Goal: Task Accomplishment & Management: Manage account settings

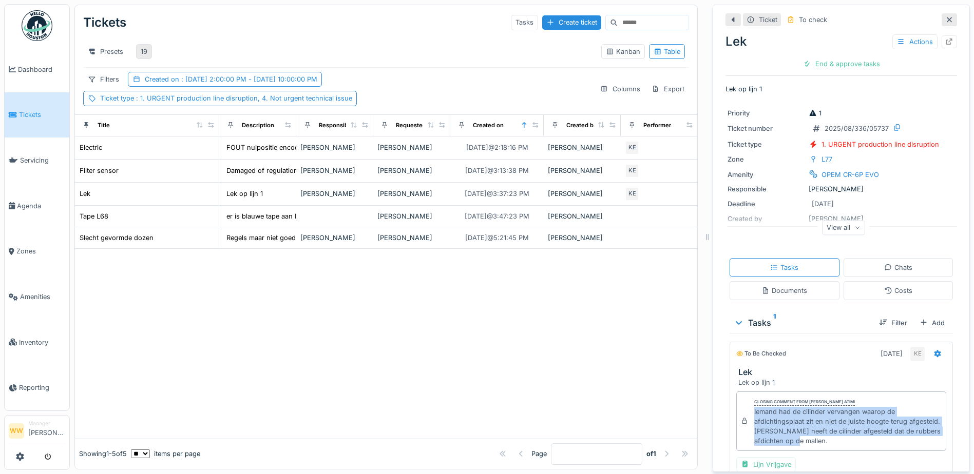
click at [146, 49] on div "19" at bounding box center [144, 52] width 7 height 10
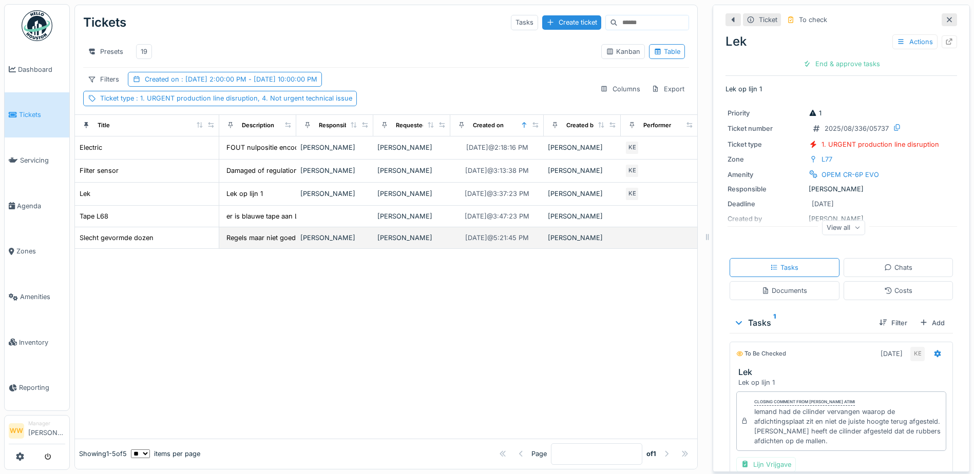
click at [349, 243] on div "[PERSON_NAME]" at bounding box center [334, 238] width 69 height 10
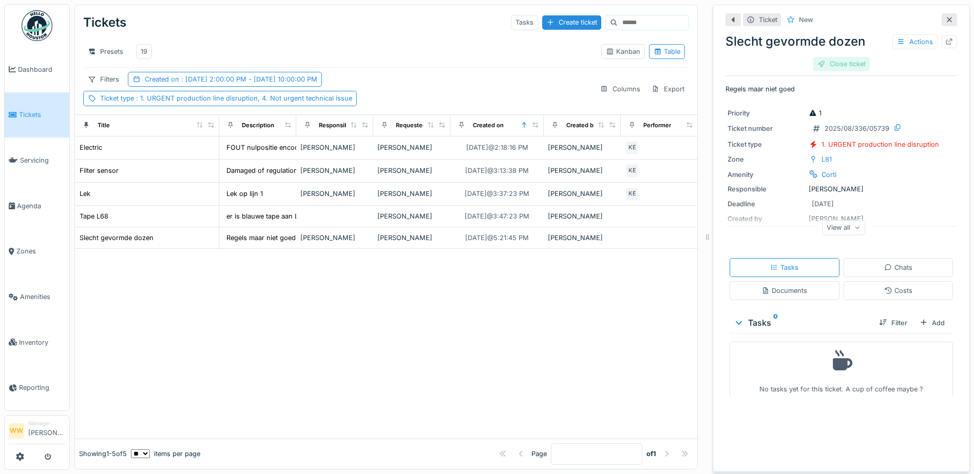
click at [828, 65] on div "Close ticket" at bounding box center [841, 64] width 56 height 14
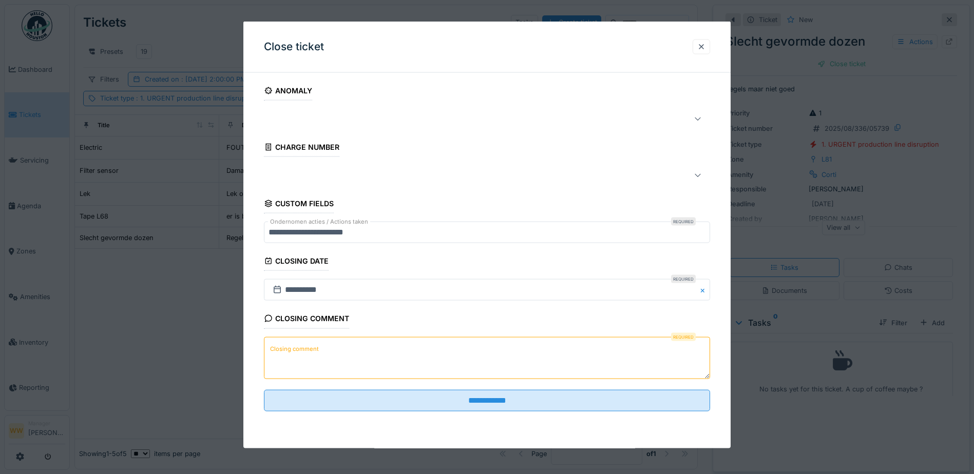
scroll to position [8, 0]
click at [710, 48] on div at bounding box center [701, 46] width 17 height 15
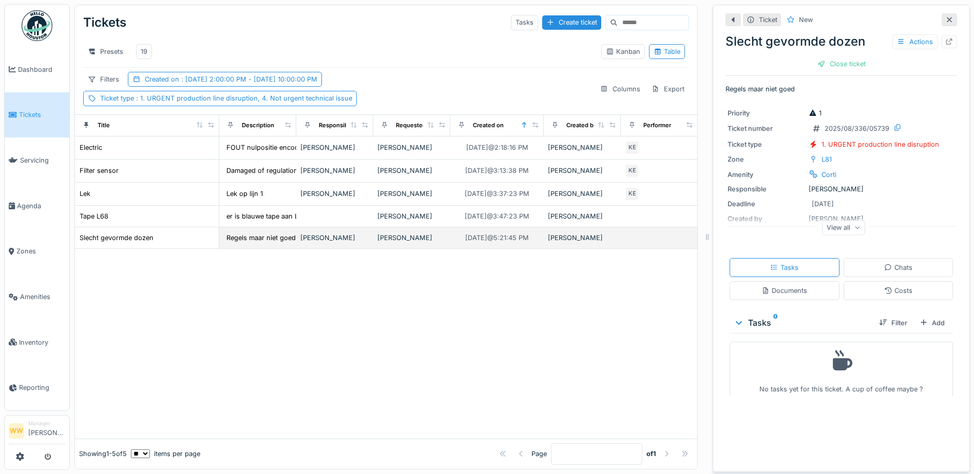
click at [392, 244] on td "[PERSON_NAME]" at bounding box center [411, 238] width 77 height 22
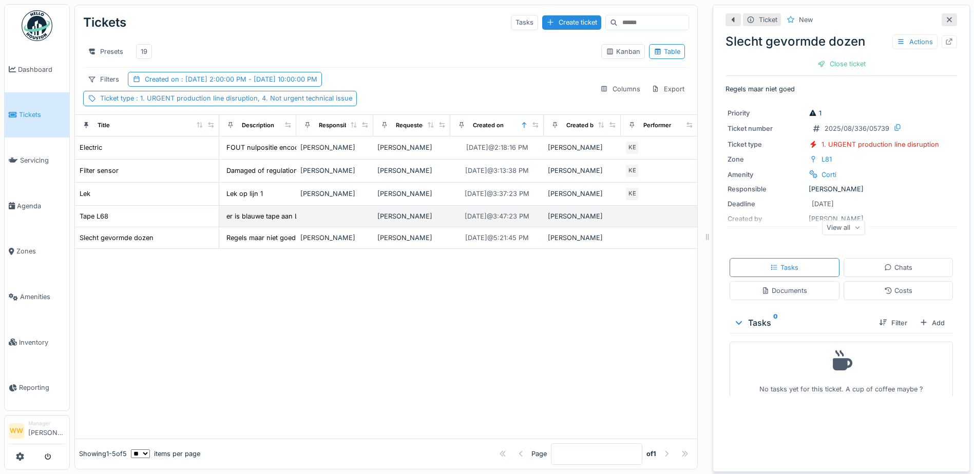
click at [348, 214] on td at bounding box center [334, 217] width 77 height 22
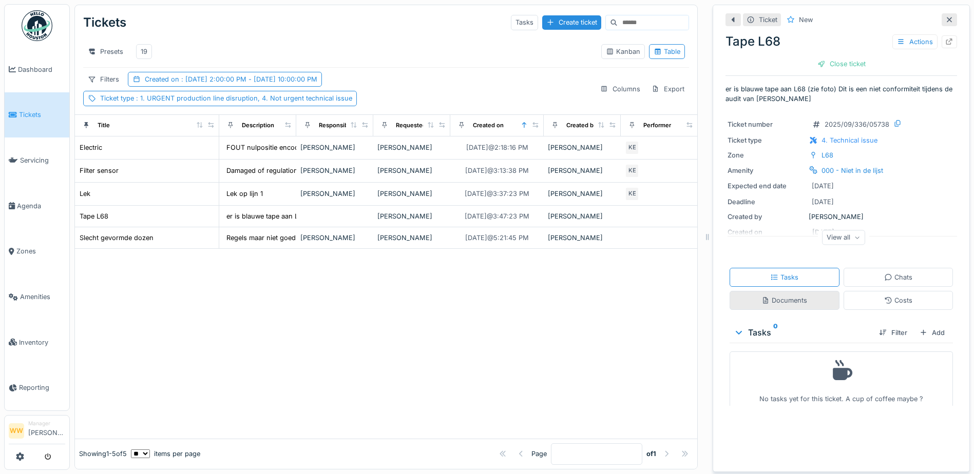
click at [788, 296] on div "Documents" at bounding box center [785, 301] width 46 height 10
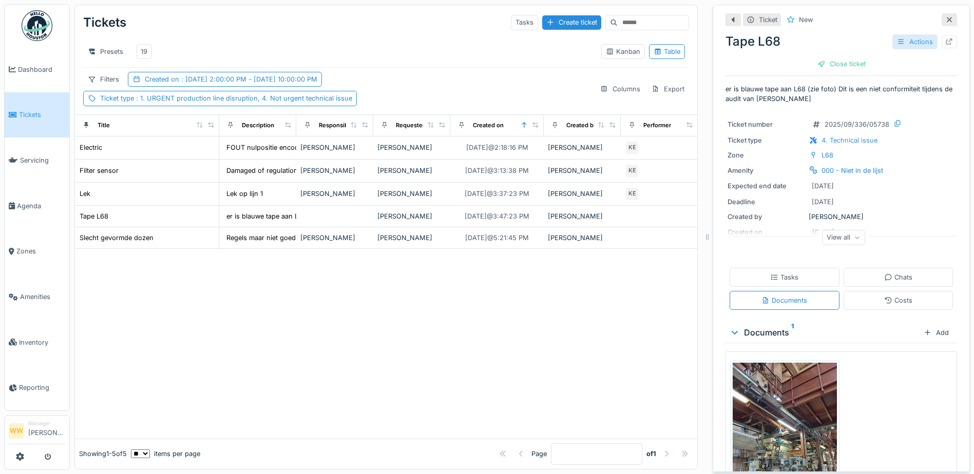
click at [901, 34] on div "Actions" at bounding box center [915, 41] width 45 height 15
click at [890, 60] on div at bounding box center [887, 64] width 10 height 9
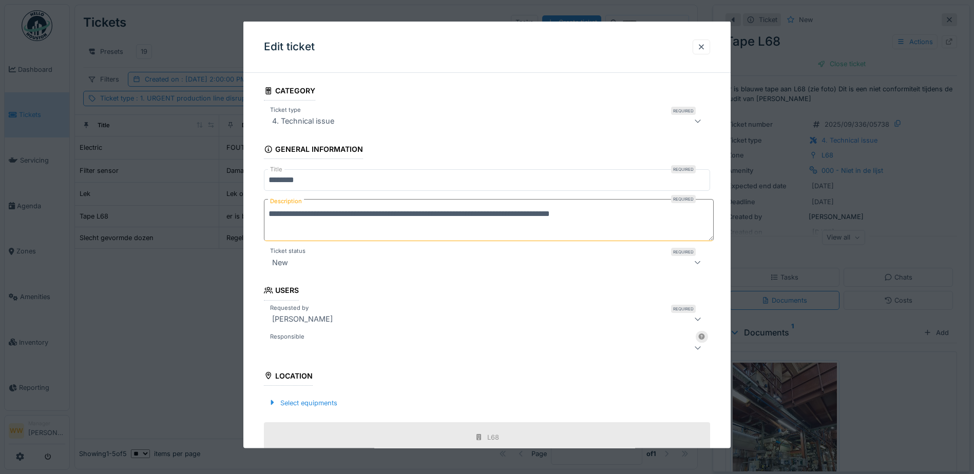
click at [319, 350] on div at bounding box center [461, 347] width 386 height 12
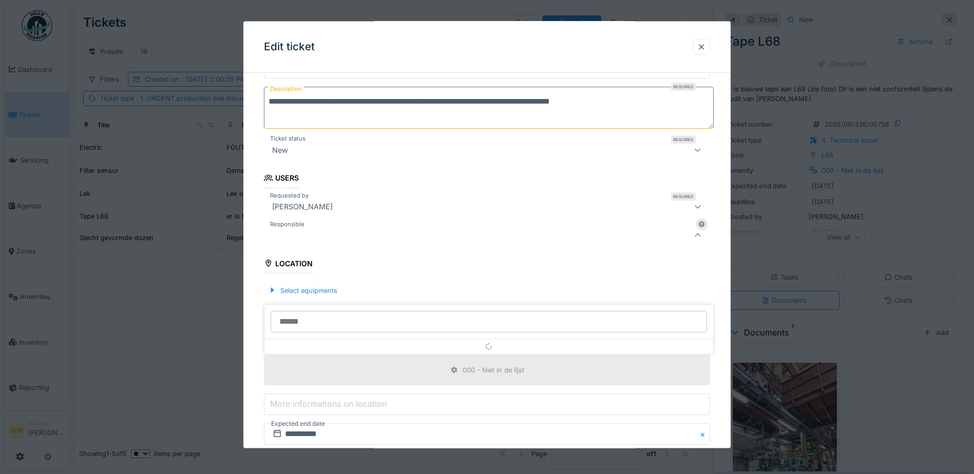
scroll to position [113, 0]
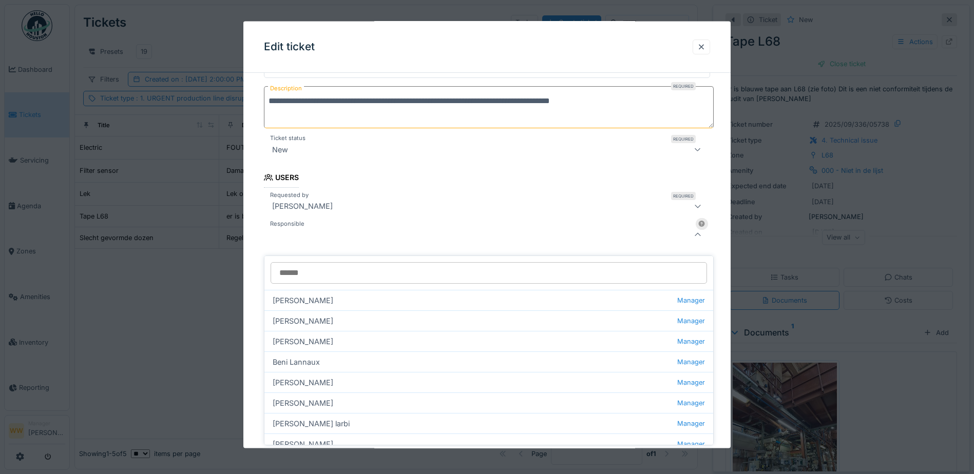
click at [306, 266] on input "Responsible" at bounding box center [489, 273] width 436 height 22
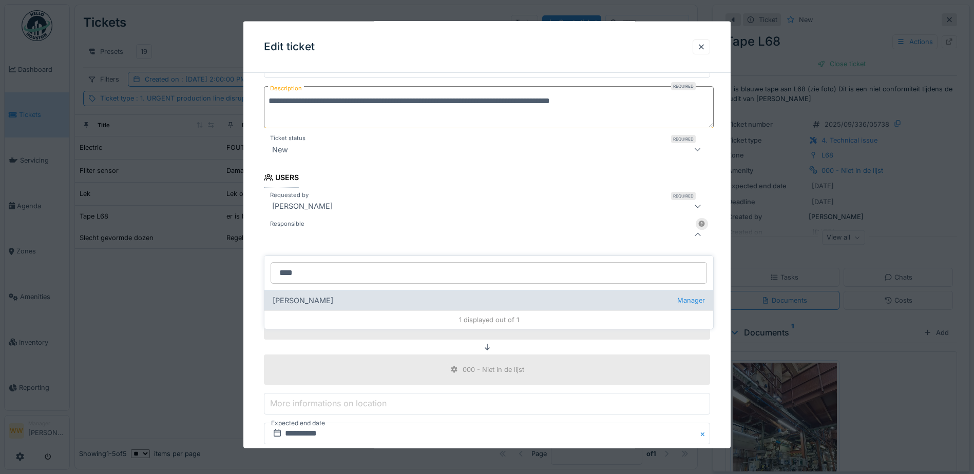
type input "****"
click at [330, 299] on div "[PERSON_NAME] wit Manager" at bounding box center [488, 300] width 449 height 21
type input "****"
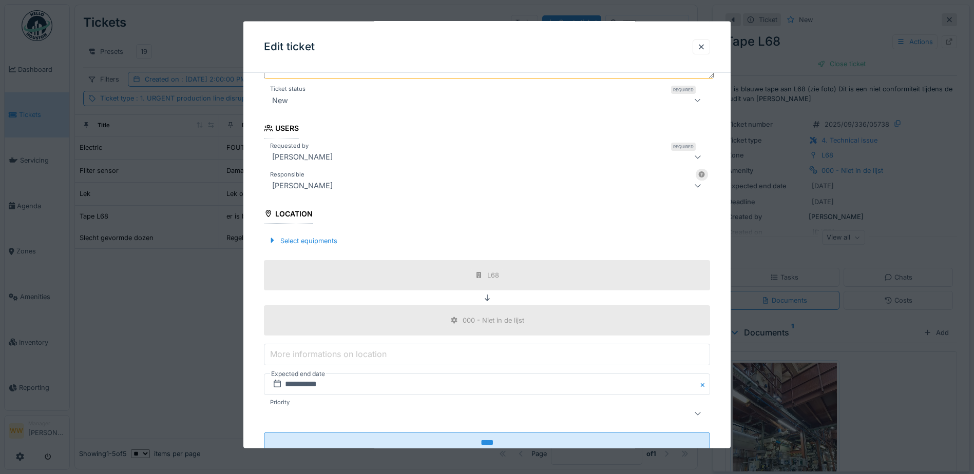
scroll to position [196, 0]
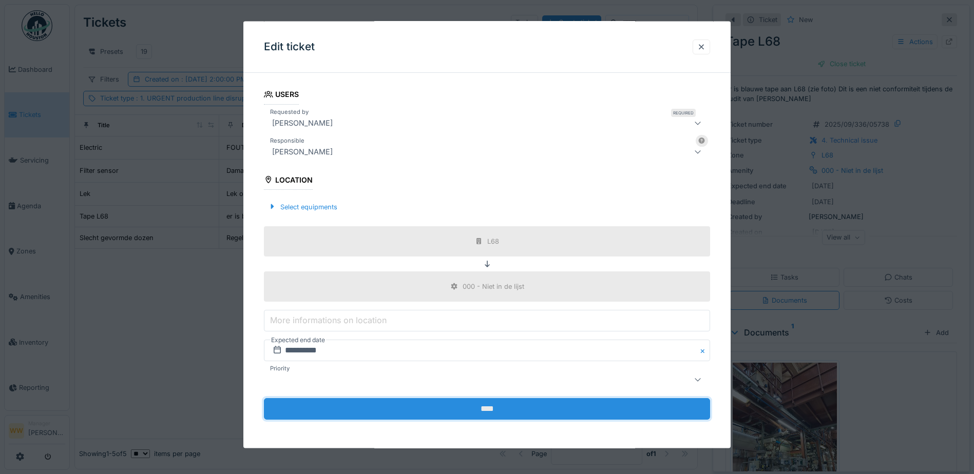
click at [456, 409] on input "****" at bounding box center [487, 409] width 446 height 22
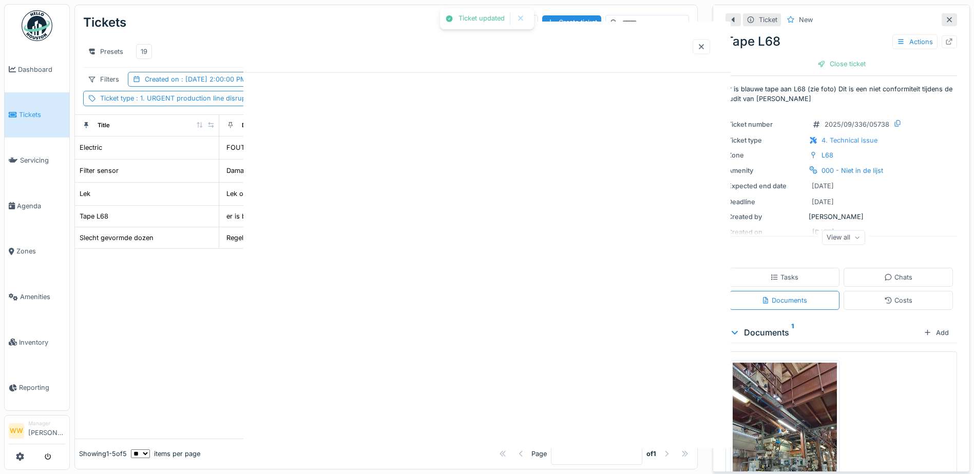
scroll to position [0, 0]
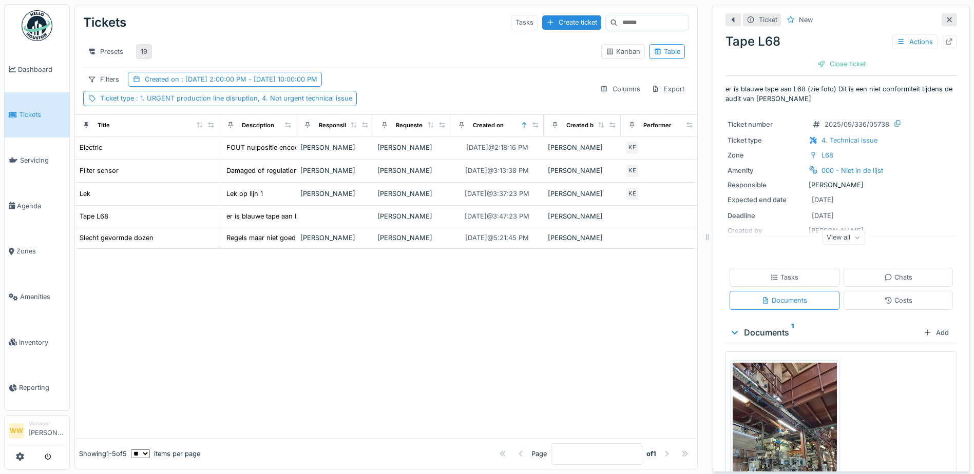
click at [143, 47] on div "19" at bounding box center [144, 52] width 7 height 10
click at [497, 286] on div at bounding box center [386, 343] width 622 height 189
